Goal: Information Seeking & Learning: Learn about a topic

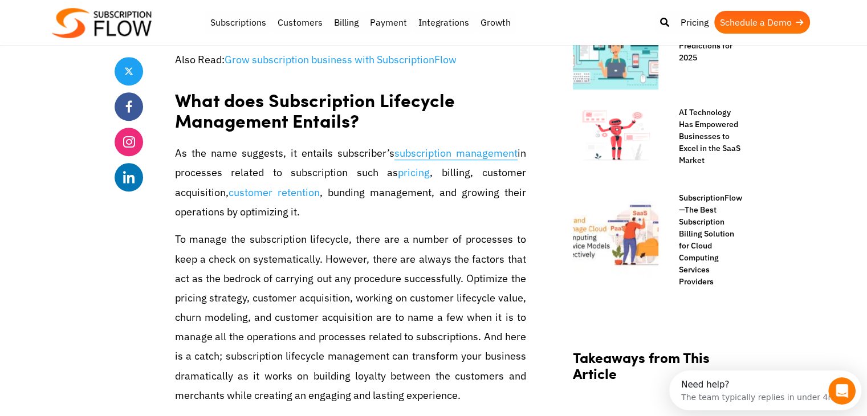
click at [469, 156] on link "subscription management" at bounding box center [455, 154] width 123 height 14
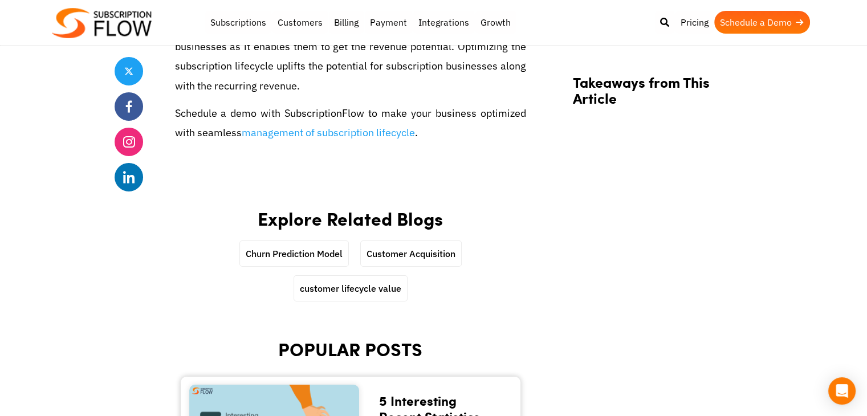
scroll to position [3876, 0]
